Goal: Task Accomplishment & Management: Complete application form

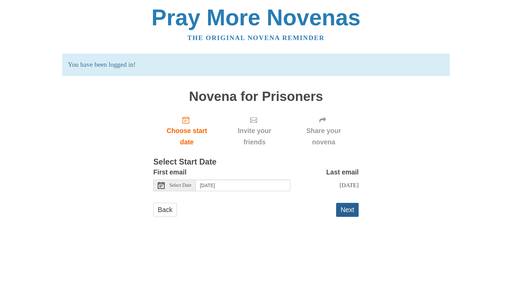
click at [347, 207] on button "Next" at bounding box center [347, 210] width 23 height 14
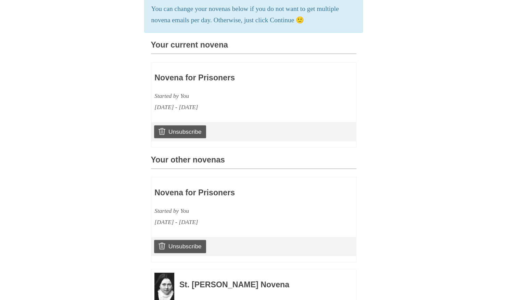
scroll to position [151, 0]
click at [217, 197] on h3 "Novena for Prisoners" at bounding box center [233, 192] width 158 height 9
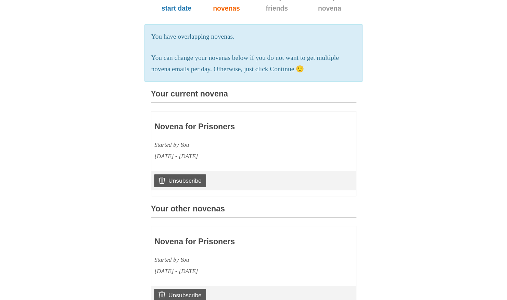
scroll to position [101, 0]
click at [195, 188] on link "Unsubscribe" at bounding box center [180, 181] width 52 height 13
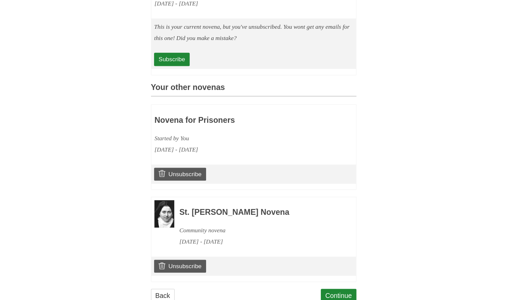
scroll to position [318, 0]
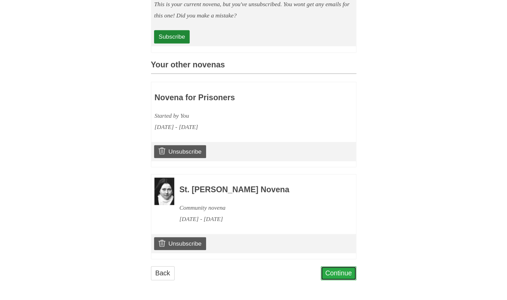
click at [342, 270] on link "Continue" at bounding box center [339, 273] width 36 height 14
